Goal: Information Seeking & Learning: Understand process/instructions

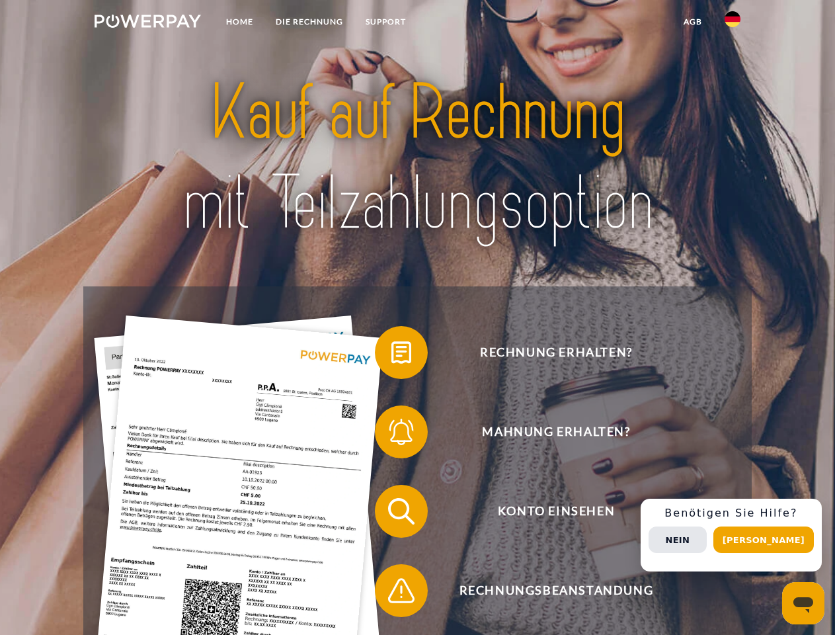
click at [147, 23] on img at bounding box center [148, 21] width 106 height 13
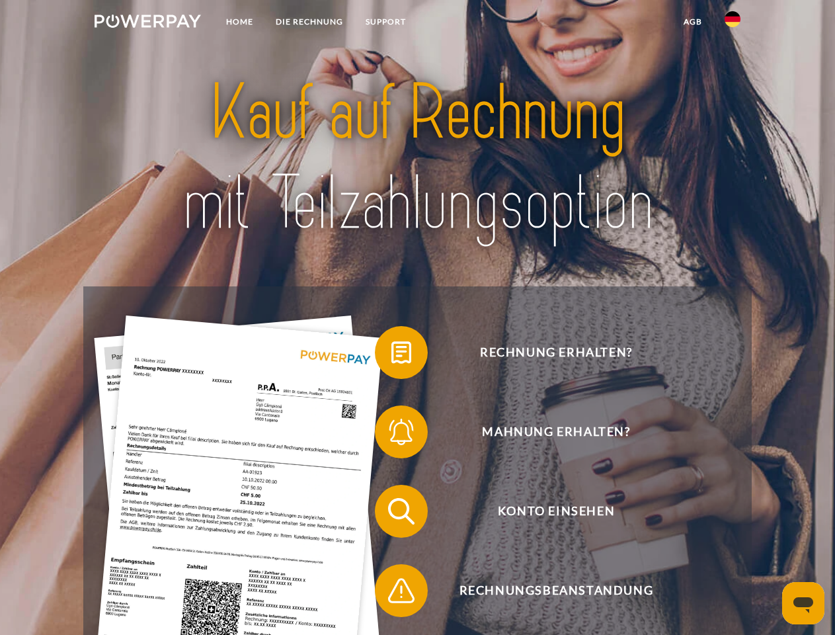
click at [733, 23] on img at bounding box center [733, 19] width 16 height 16
click at [692, 22] on link "agb" at bounding box center [692, 22] width 41 height 24
click at [391, 355] on span at bounding box center [381, 352] width 66 height 66
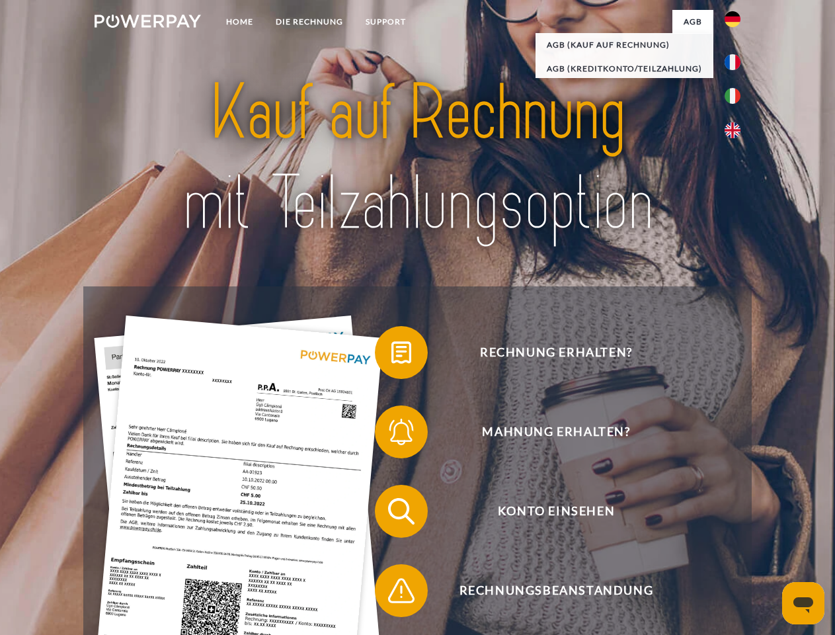
click at [391, 434] on span at bounding box center [381, 432] width 66 height 66
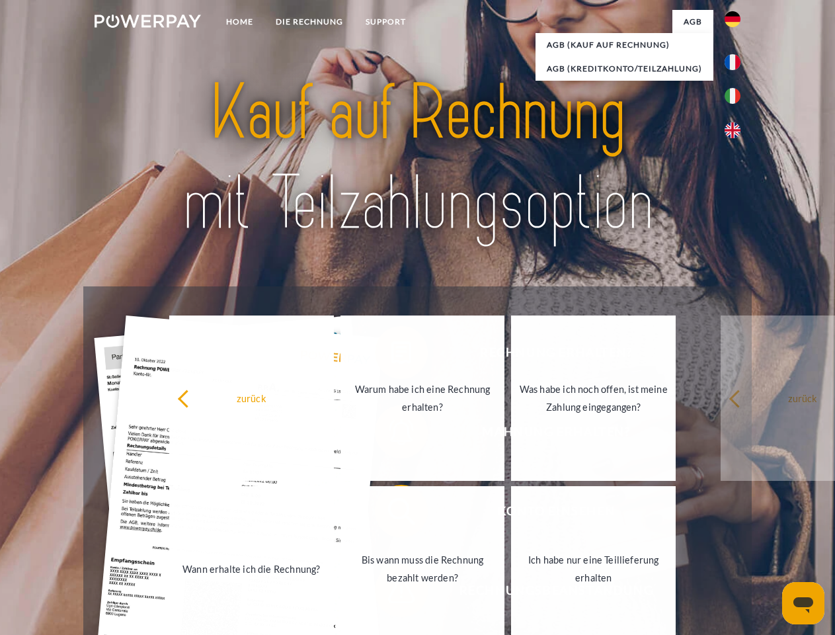
click at [391, 514] on link "Bis wann muss die Rechnung bezahlt werden?" at bounding box center [422, 568] width 165 height 165
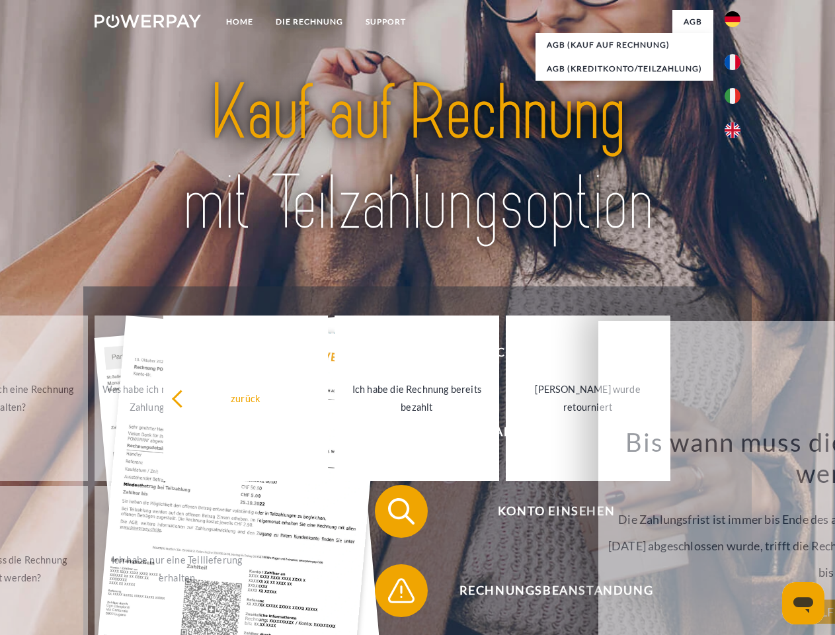
click at [391, 593] on span at bounding box center [381, 590] width 66 height 66
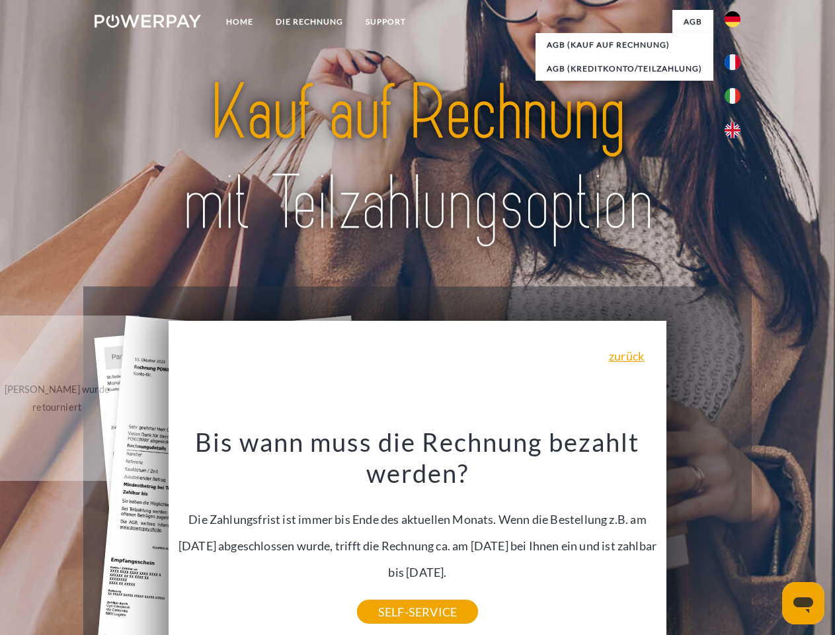
click at [736, 535] on div "Rechnung erhalten? Mahnung erhalten? Konto einsehen" at bounding box center [417, 550] width 668 height 529
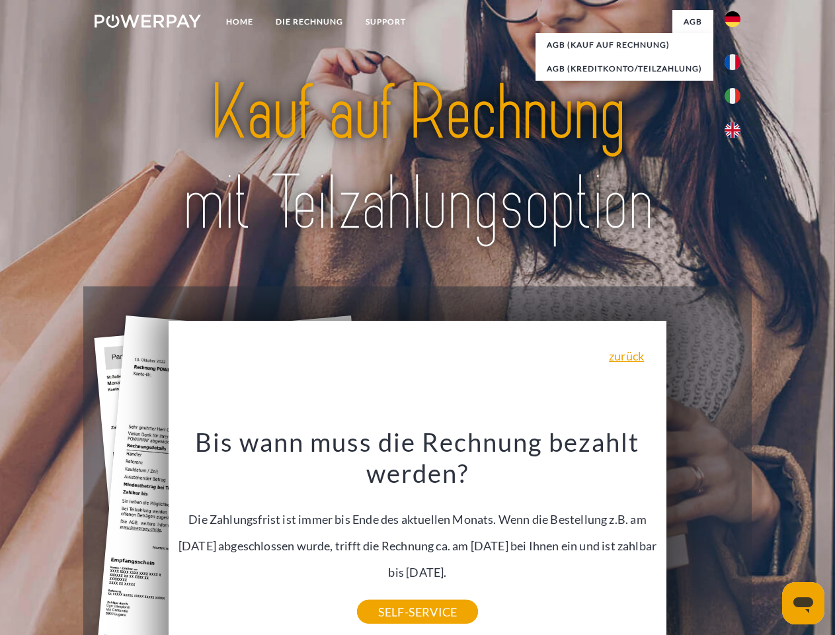
click at [703, 537] on span "Konto einsehen" at bounding box center [556, 511] width 324 height 53
click at [768, 539] on header "Home DIE RECHNUNG SUPPORT" at bounding box center [417, 456] width 835 height 913
